Goal: Task Accomplishment & Management: Manage account settings

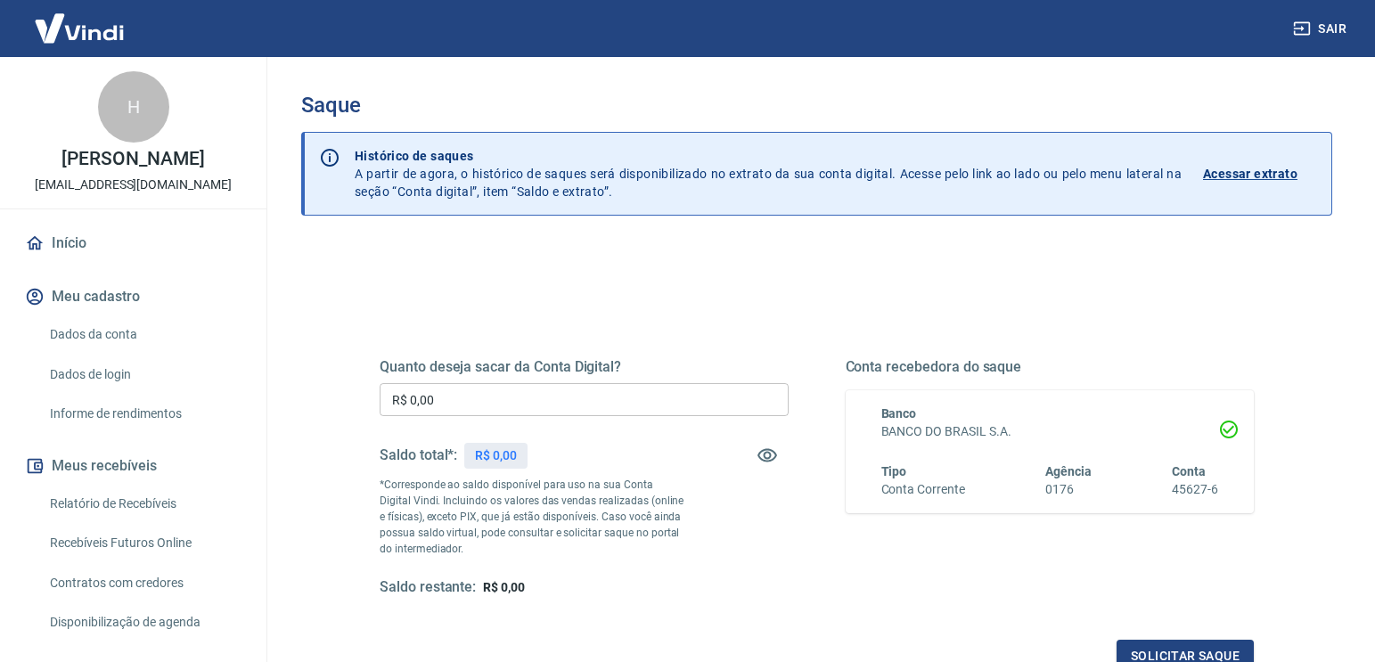
click at [65, 239] on link "Início" at bounding box center [133, 243] width 224 height 39
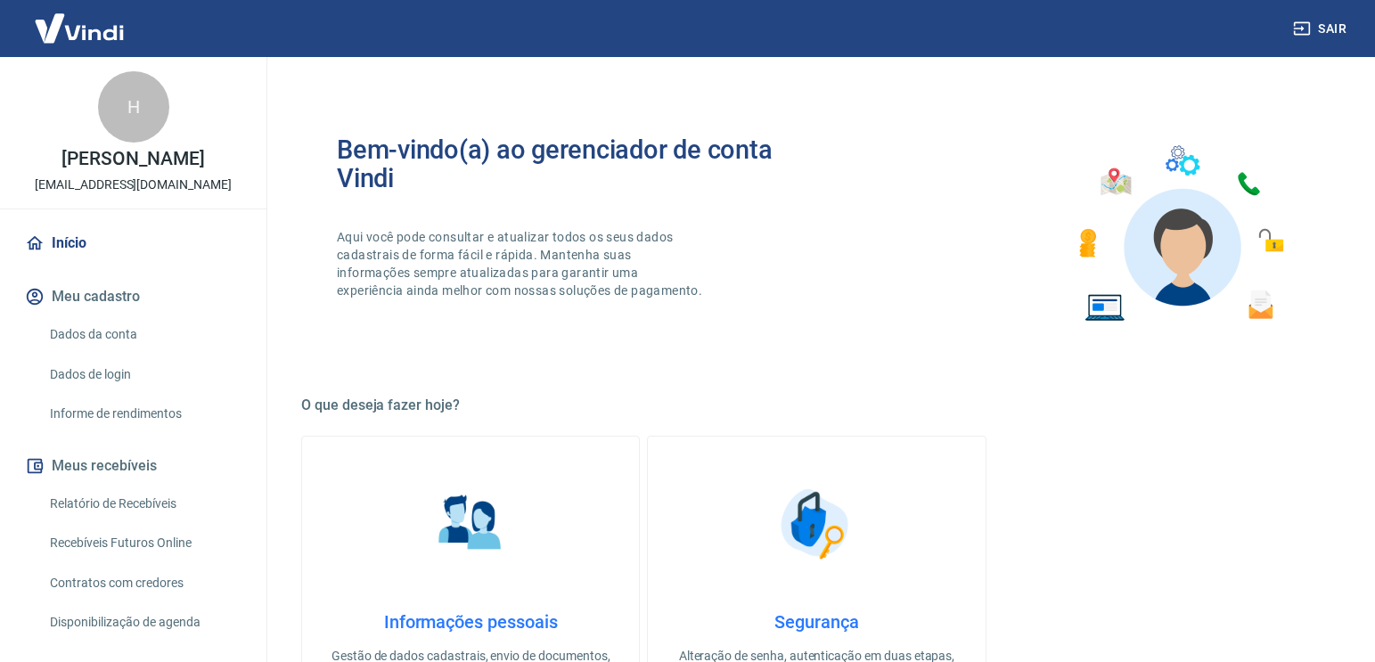
click at [90, 505] on link "Relatório de Recebíveis" at bounding box center [144, 504] width 202 height 37
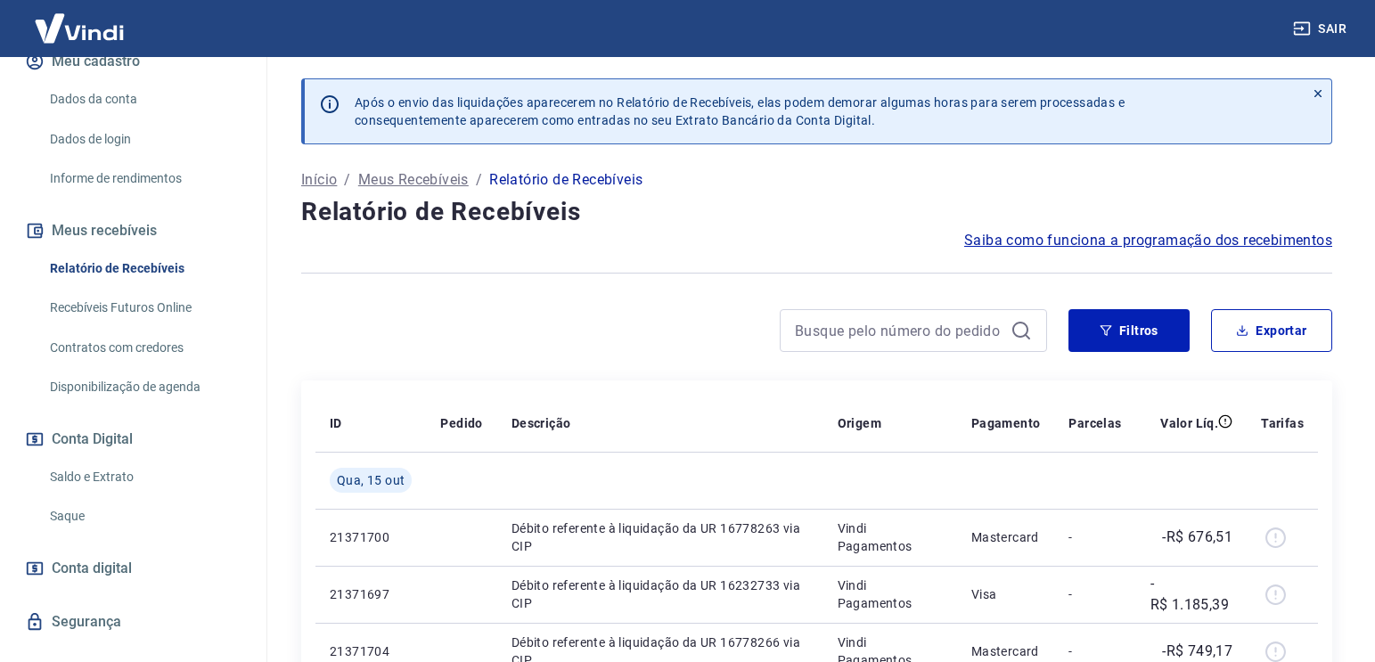
scroll to position [267, 0]
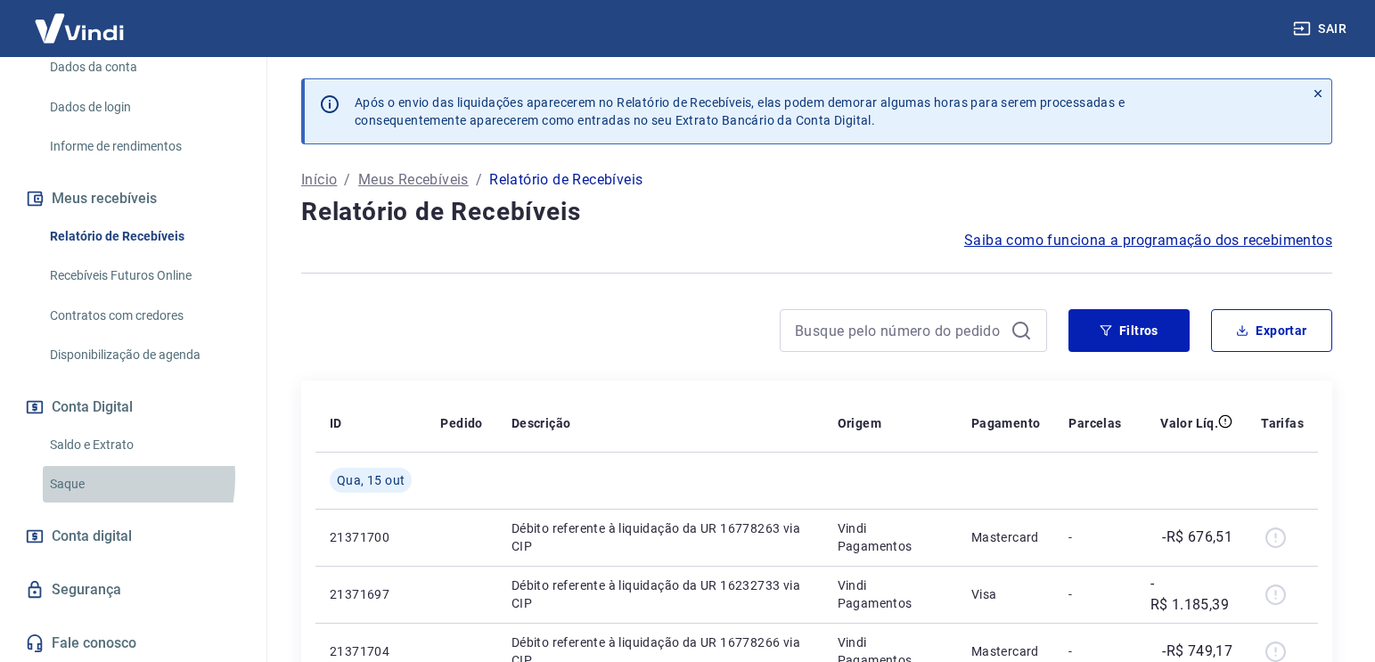
click at [86, 478] on link "Saque" at bounding box center [144, 484] width 202 height 37
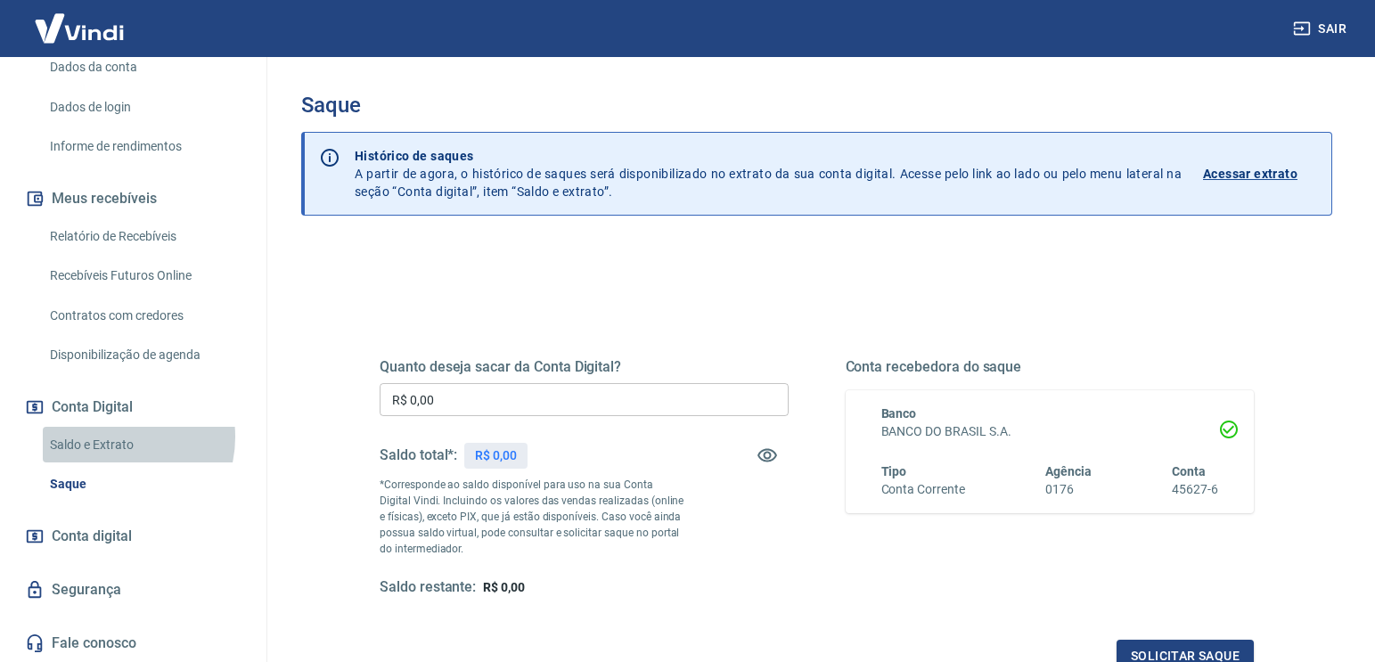
click at [115, 437] on link "Saldo e Extrato" at bounding box center [144, 445] width 202 height 37
